Goal: Information Seeking & Learning: Check status

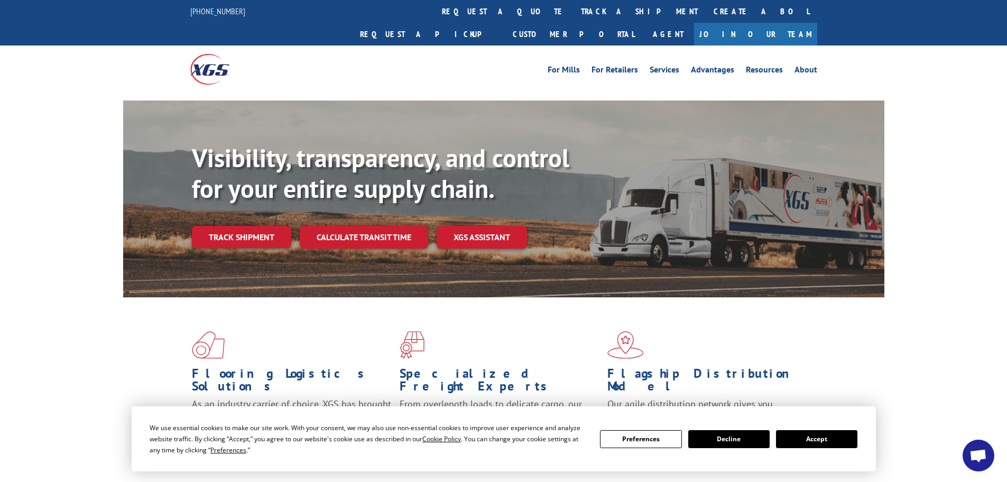
click at [805, 437] on button "Accept" at bounding box center [816, 439] width 81 height 18
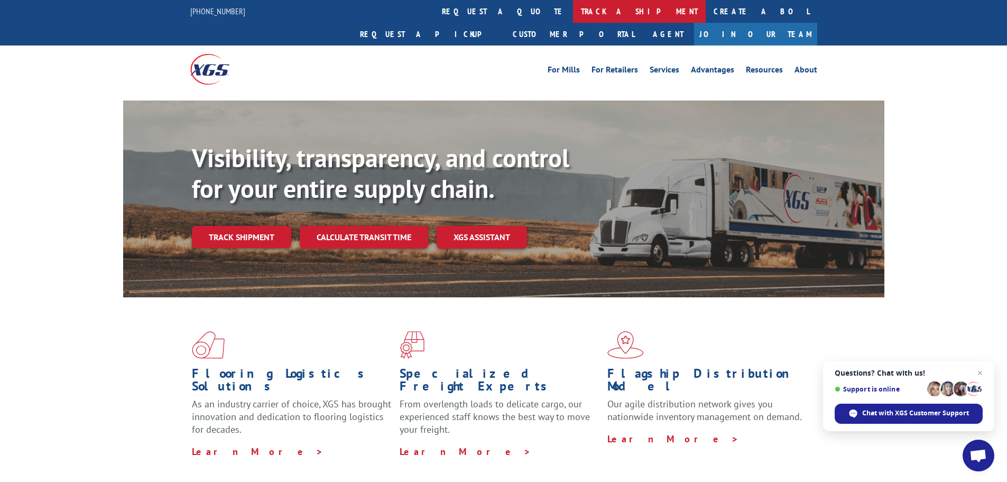
click at [573, 6] on link "track a shipment" at bounding box center [639, 11] width 133 height 23
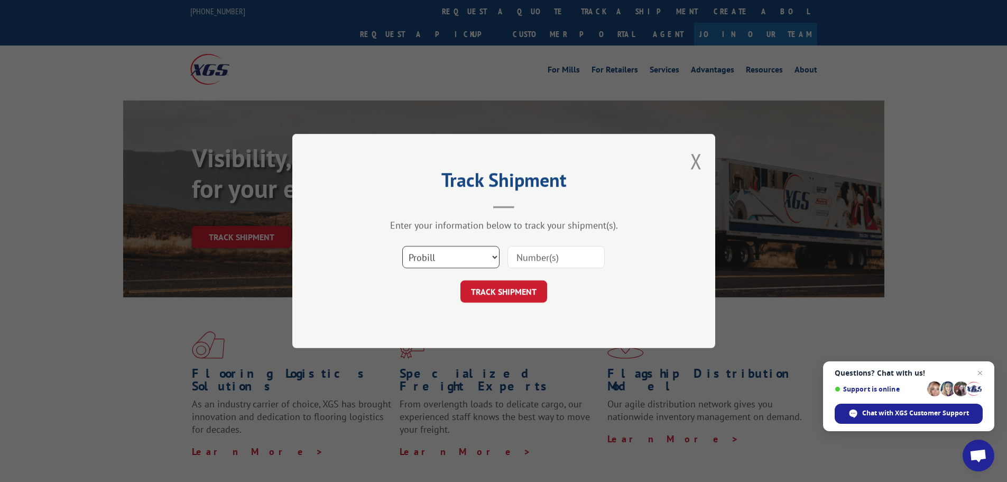
click at [453, 254] on select "Select category... Probill BOL PO" at bounding box center [450, 257] width 97 height 22
click at [402, 246] on select "Select category... Probill BOL PO" at bounding box center [450, 257] width 97 height 22
click at [435, 259] on select "Select category... Probill BOL PO" at bounding box center [450, 257] width 97 height 22
select select "po"
click at [402, 246] on select "Select category... Probill BOL PO" at bounding box center [450, 257] width 97 height 22
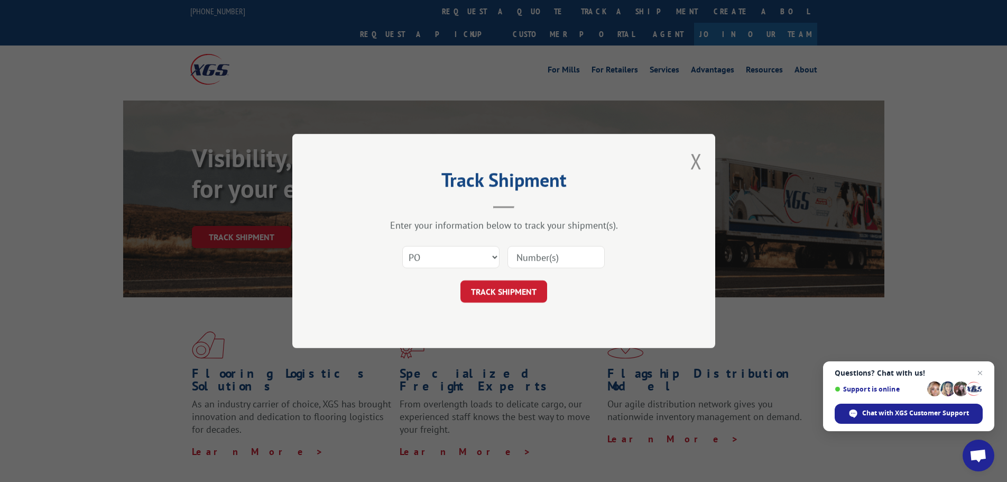
click at [526, 258] on input at bounding box center [556, 257] width 97 height 22
type input "625092210090646"
click button "TRACK SHIPMENT" at bounding box center [504, 291] width 87 height 22
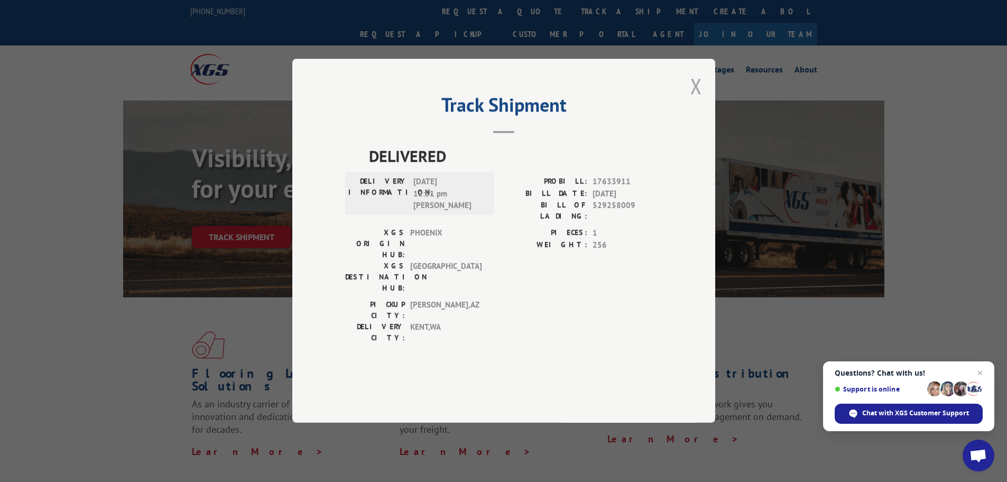
click at [691, 100] on button "Close modal" at bounding box center [697, 86] width 12 height 28
